Goal: Contribute content: Contribute content

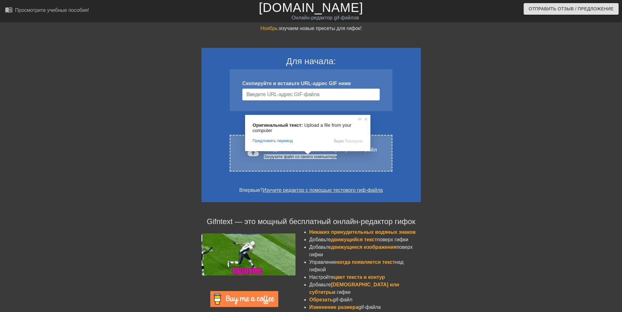
click at [364, 161] on div "cloud_upload загрузить Найдите на своём компьютере нужный файл Загрузите файл с…" at bounding box center [311, 153] width 162 height 37
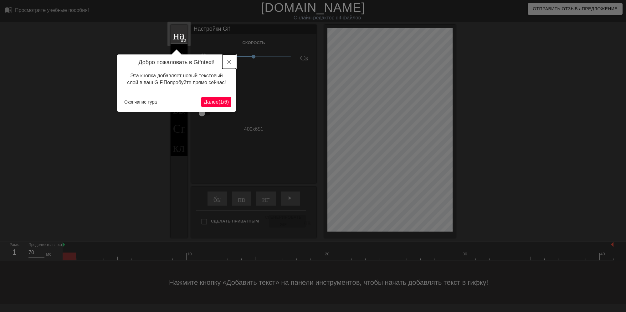
click at [228, 62] on icon "Закрыть" at bounding box center [229, 62] width 4 height 4
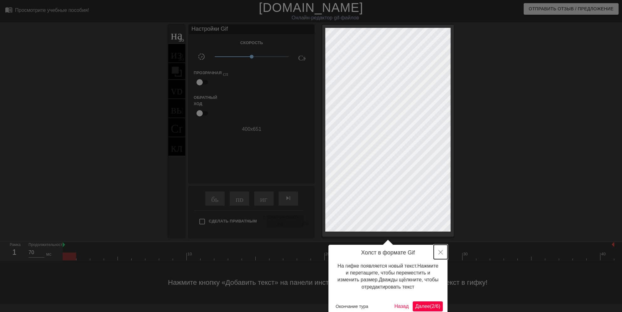
click at [443, 254] on button "Закрыть" at bounding box center [440, 252] width 14 height 14
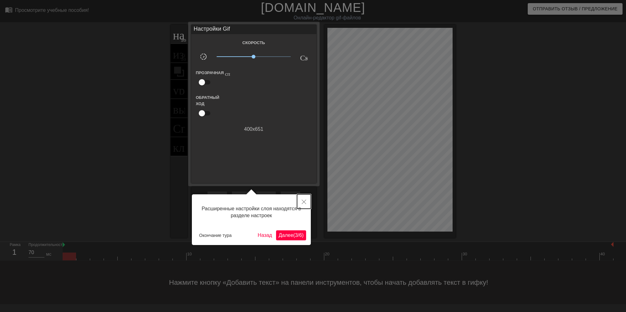
click at [303, 205] on button "Закрыть" at bounding box center [304, 201] width 14 height 14
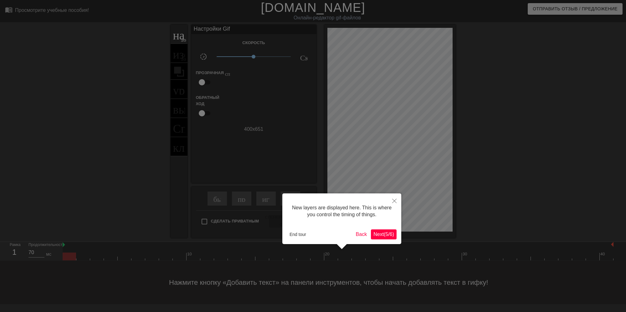
scroll to position [5, 0]
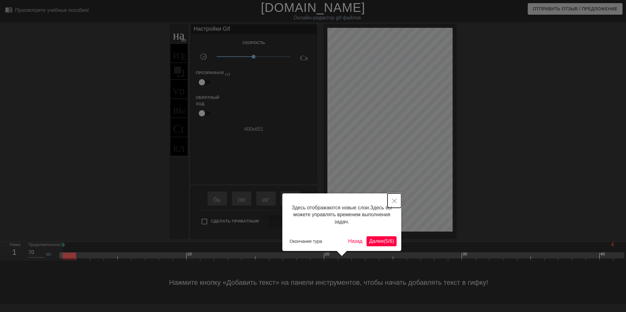
click at [394, 206] on button "Закрыть" at bounding box center [395, 201] width 14 height 14
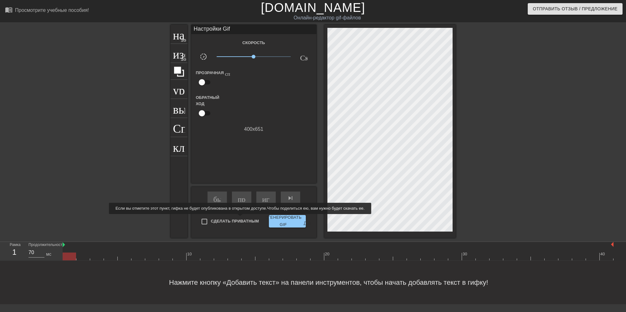
click at [202, 219] on input "Сделать Приватным" at bounding box center [204, 221] width 13 height 13
click at [202, 221] on input "Сделать Приватным" at bounding box center [204, 221] width 13 height 13
checkbox input "false"
